Goal: Book appointment/travel/reservation

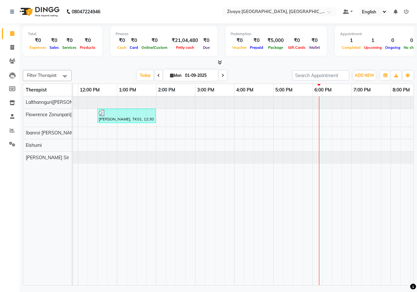
scroll to position [0, 153]
click at [200, 147] on div "[PERSON_NAME], TK02, 08:00 AM-09:30 AM, Javanese Pampering - 90 Mins [PERSON_NA…" at bounding box center [233, 190] width 626 height 189
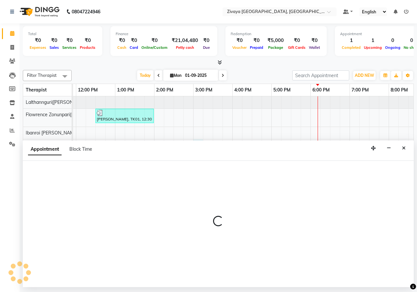
select select "79832"
select select "900"
select select "tentative"
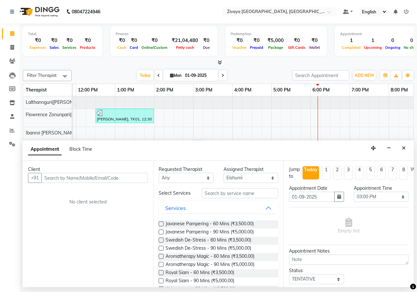
click at [90, 178] on input "text" at bounding box center [94, 178] width 107 height 10
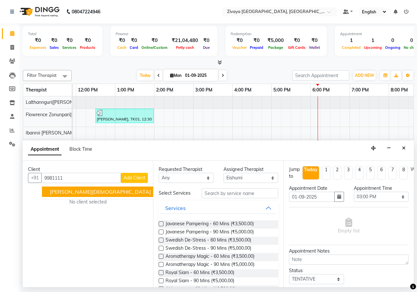
click at [153, 190] on span "9981111" at bounding box center [164, 192] width 23 height 7
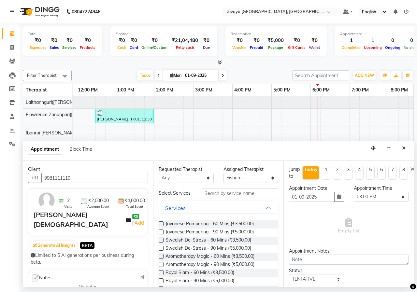
type input "9981111119"
click at [161, 223] on label at bounding box center [161, 224] width 5 height 5
click at [161, 223] on input "checkbox" at bounding box center [161, 225] width 4 height 4
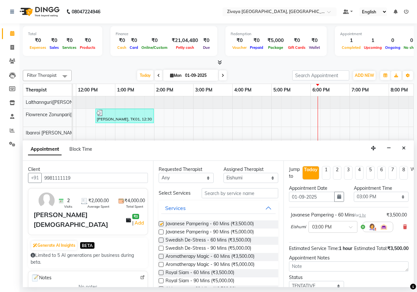
checkbox input "false"
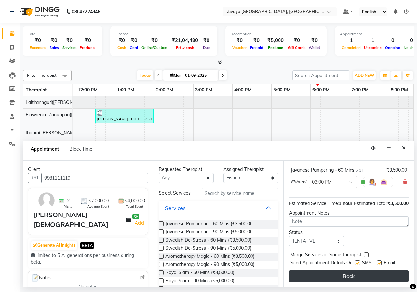
click at [349, 270] on button "Book" at bounding box center [349, 276] width 120 height 12
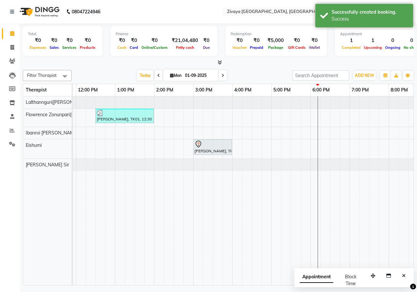
click at [321, 281] on span "Appointment" at bounding box center [317, 277] width 34 height 12
select select "tentative"
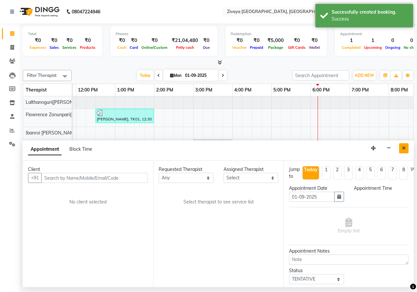
click at [404, 150] on icon "Close" at bounding box center [404, 148] width 4 height 5
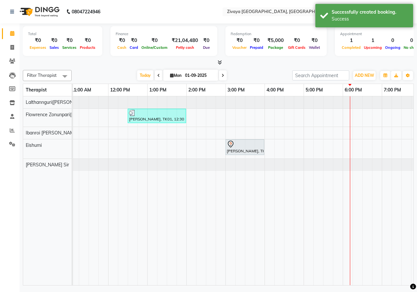
scroll to position [0, 125]
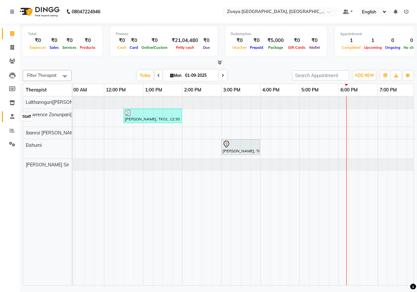
click at [11, 117] on icon at bounding box center [12, 116] width 4 height 5
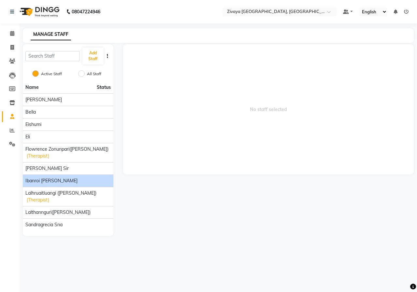
click at [63, 182] on div "Ibanroi [PERSON_NAME]" at bounding box center [67, 181] width 85 height 7
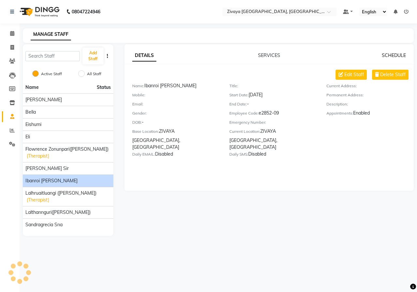
click at [387, 57] on link "SCHEDULE" at bounding box center [394, 55] width 24 height 6
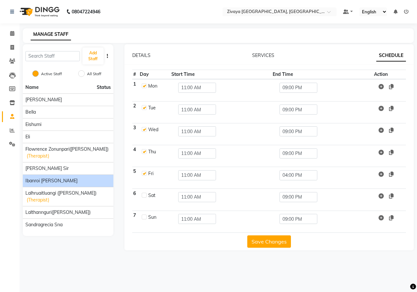
click at [145, 87] on label at bounding box center [144, 85] width 5 height 5
click at [145, 87] on input "checkbox" at bounding box center [144, 85] width 4 height 4
checkbox input "false"
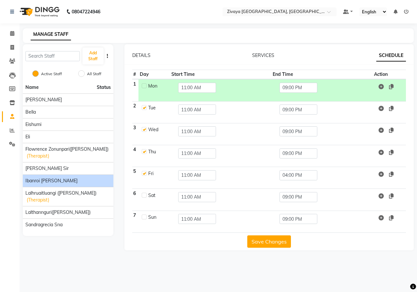
click at [271, 243] on button "Save Changes" at bounding box center [269, 242] width 44 height 12
click at [48, 10] on img at bounding box center [39, 12] width 45 height 18
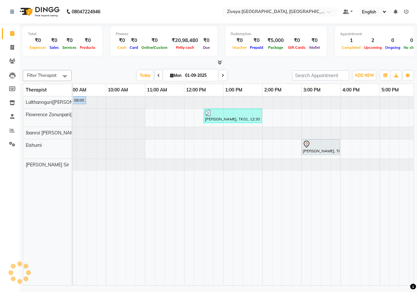
scroll to position [0, 48]
